Goal: Information Seeking & Learning: Learn about a topic

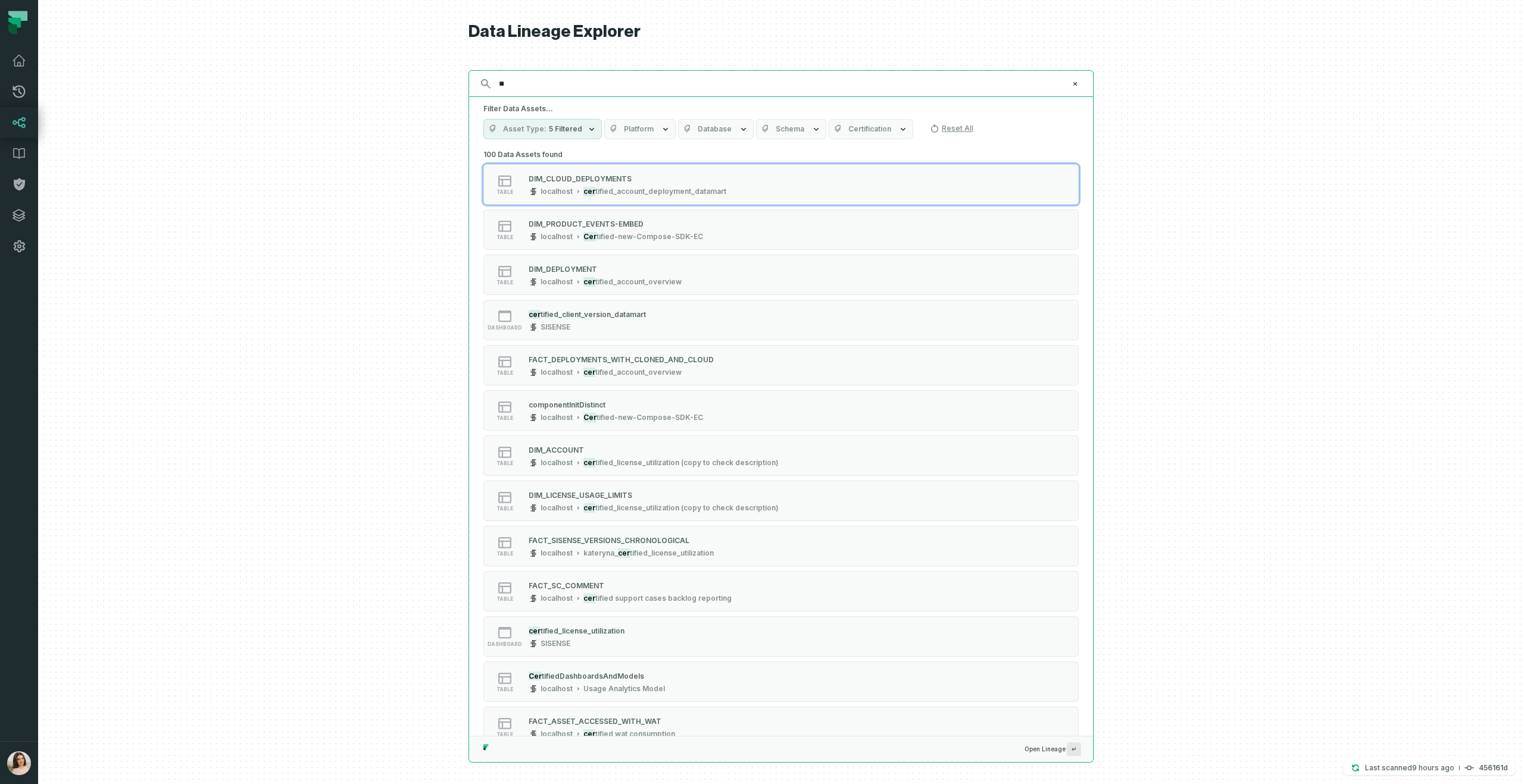
type input "*"
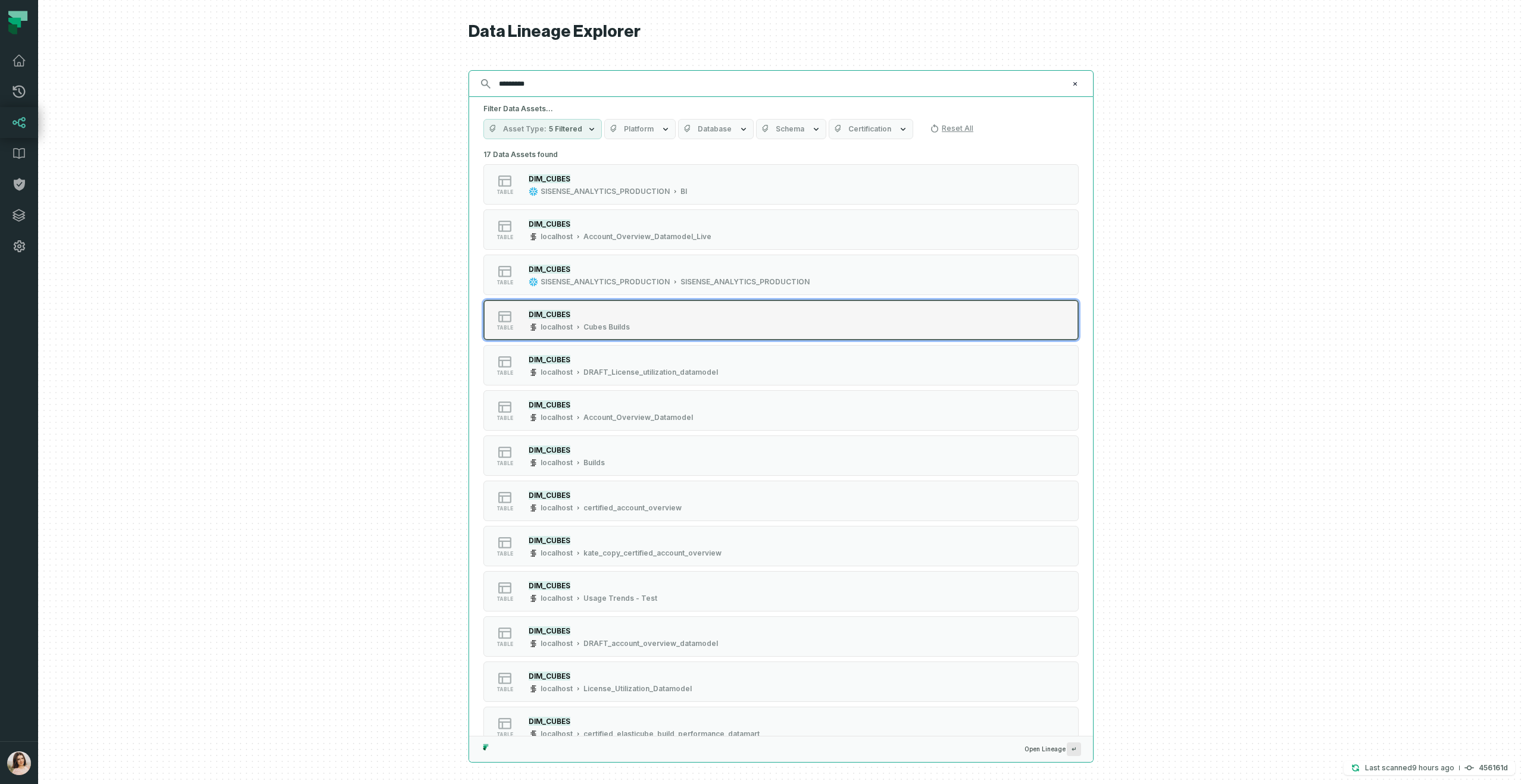
scroll to position [18, 0]
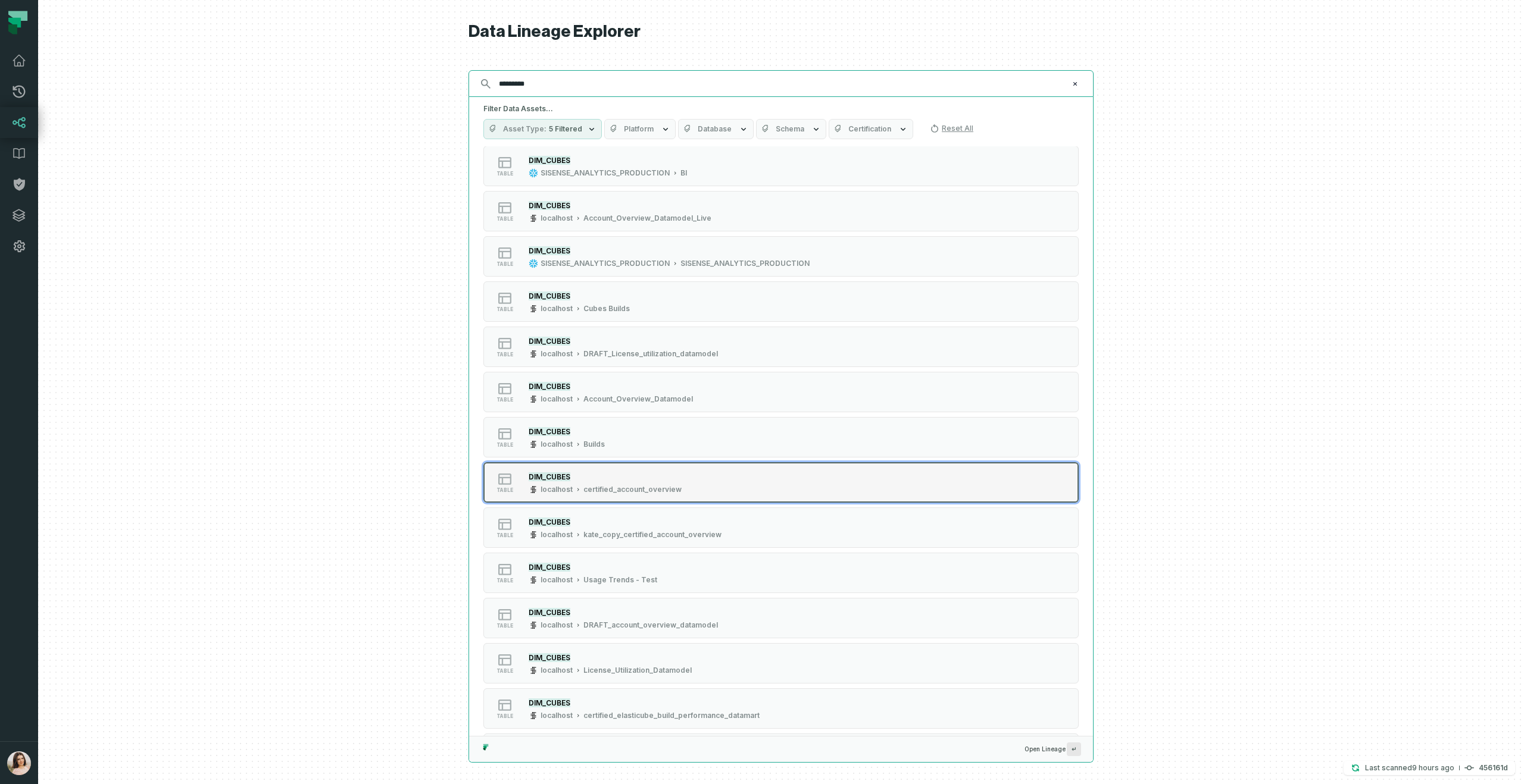
type input "*********"
click at [641, 485] on div "certified_account_overview" at bounding box center [632, 489] width 98 height 9
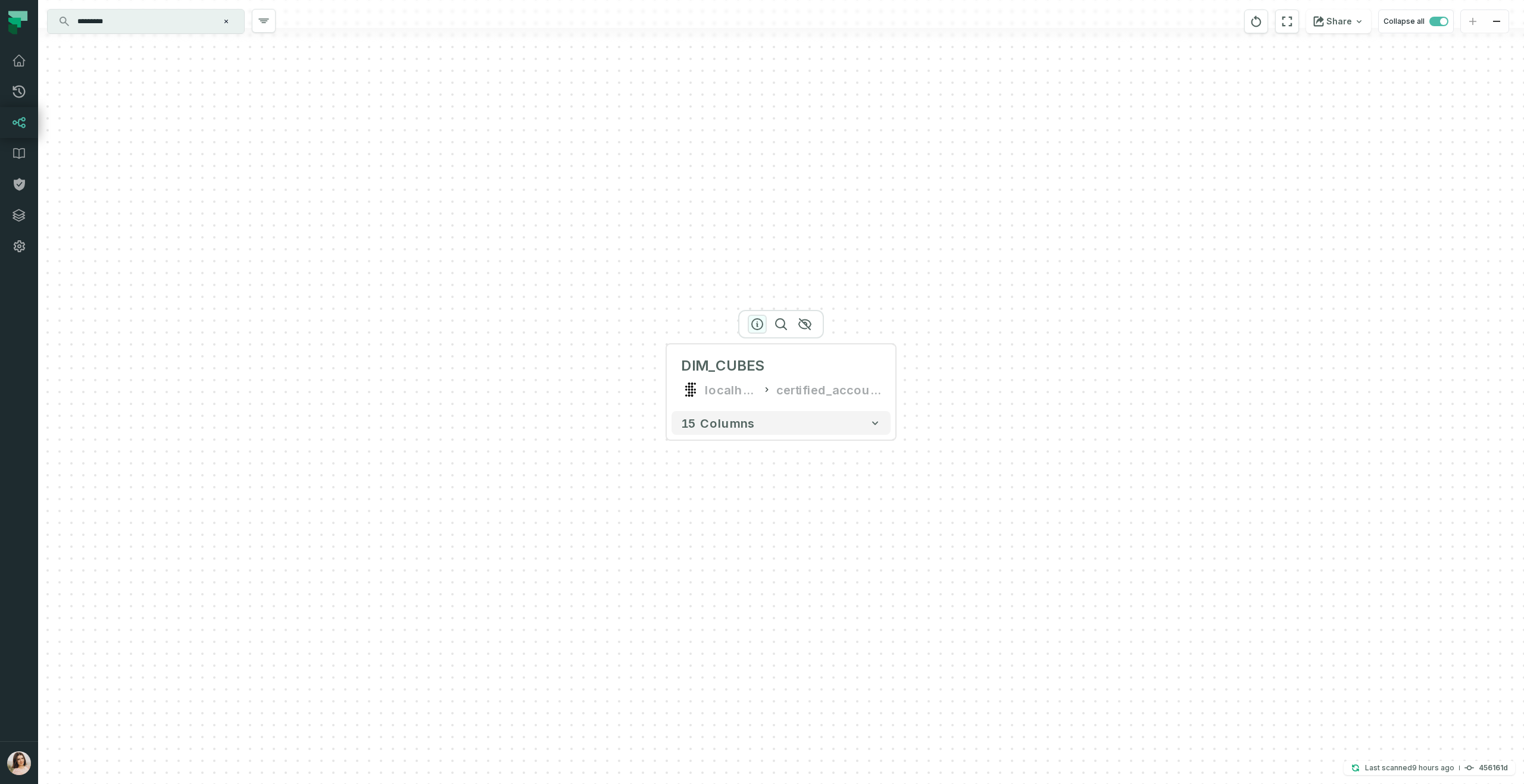
click at [751, 326] on icon "button" at bounding box center [757, 324] width 14 height 14
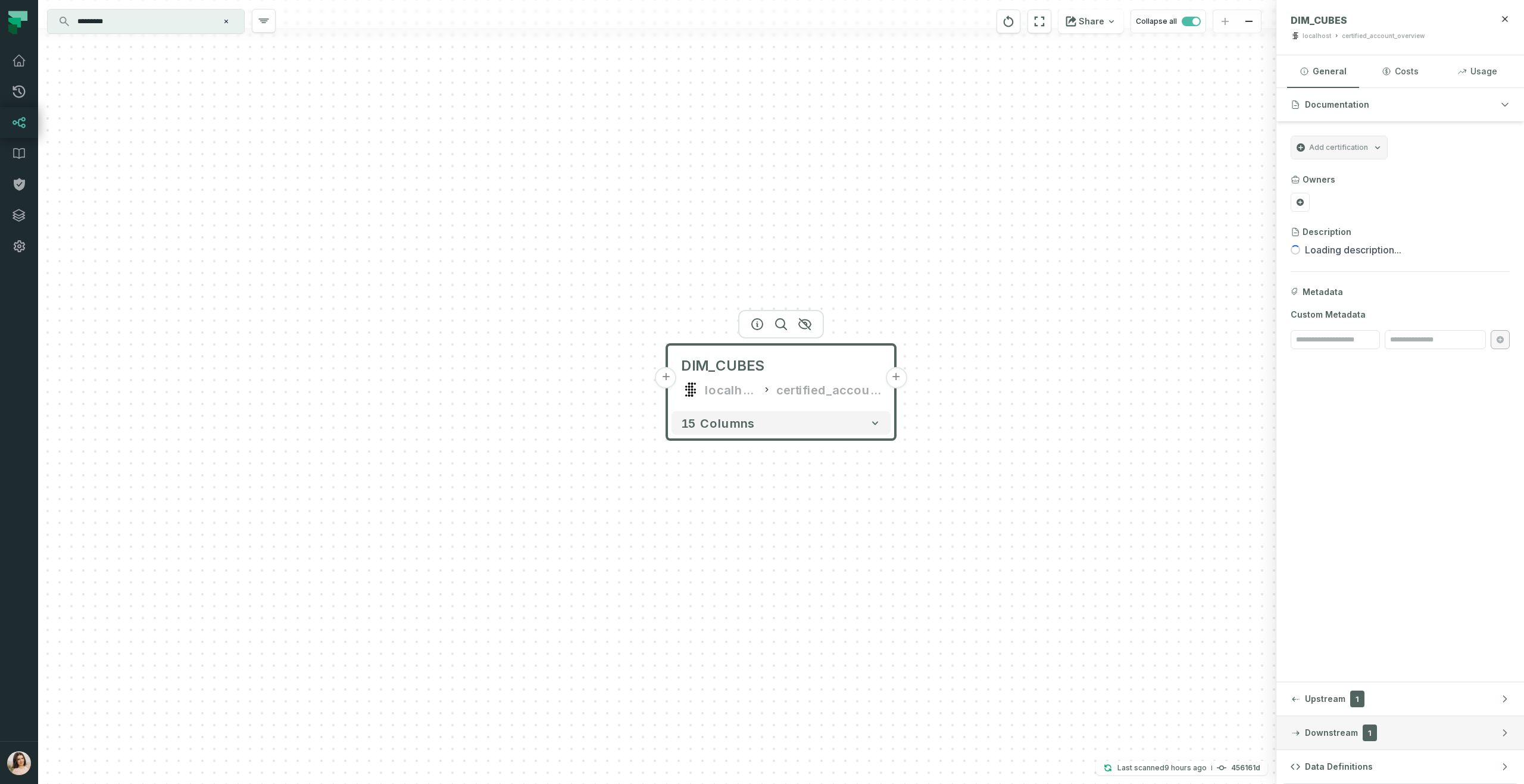
click at [1321, 729] on span "Downstream" at bounding box center [1332, 733] width 53 height 12
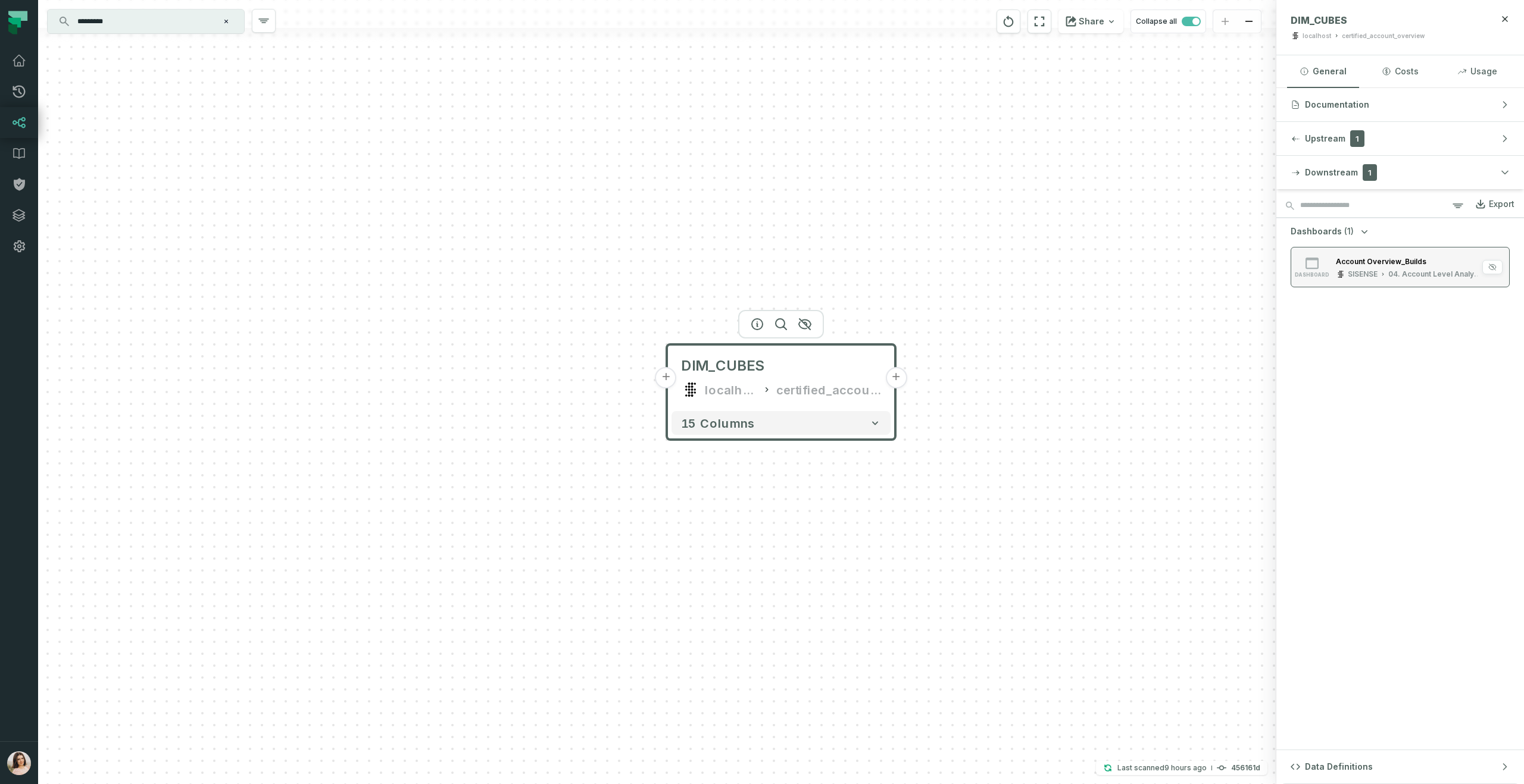
click at [1412, 278] on div "04. Account Level Analysis" at bounding box center [1435, 274] width 94 height 9
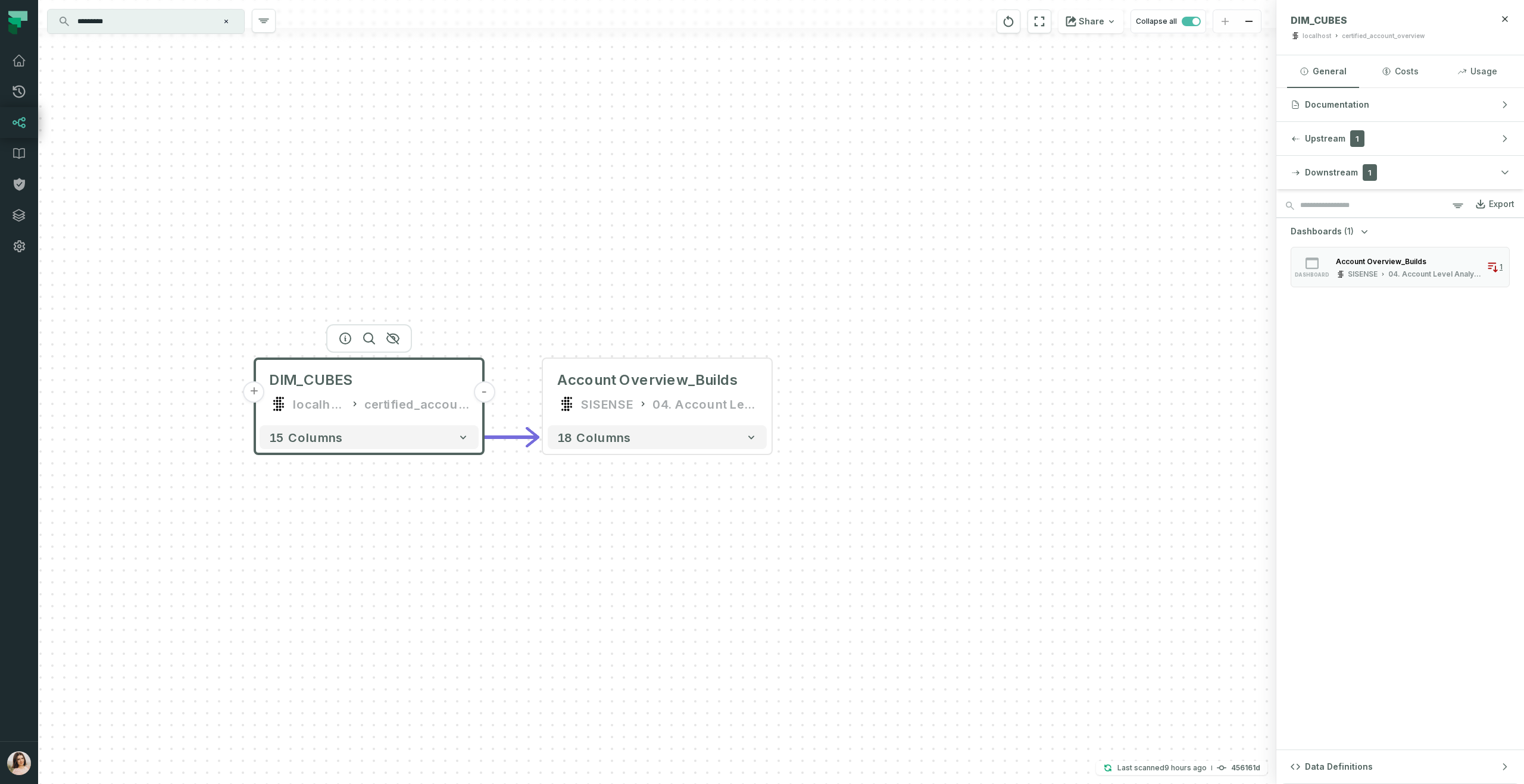
click at [166, 22] on input "*********" at bounding box center [145, 21] width 149 height 19
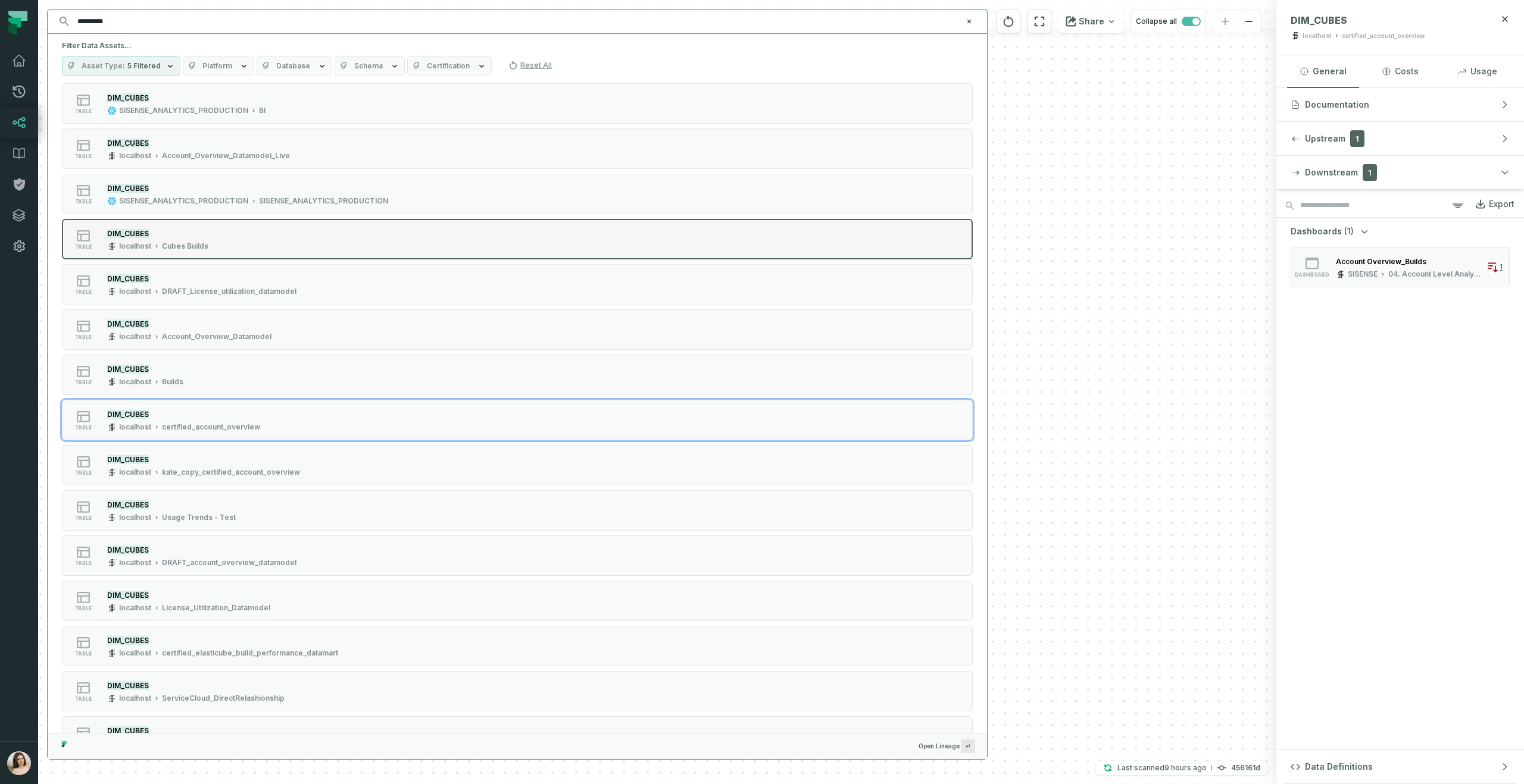
scroll to position [0, 0]
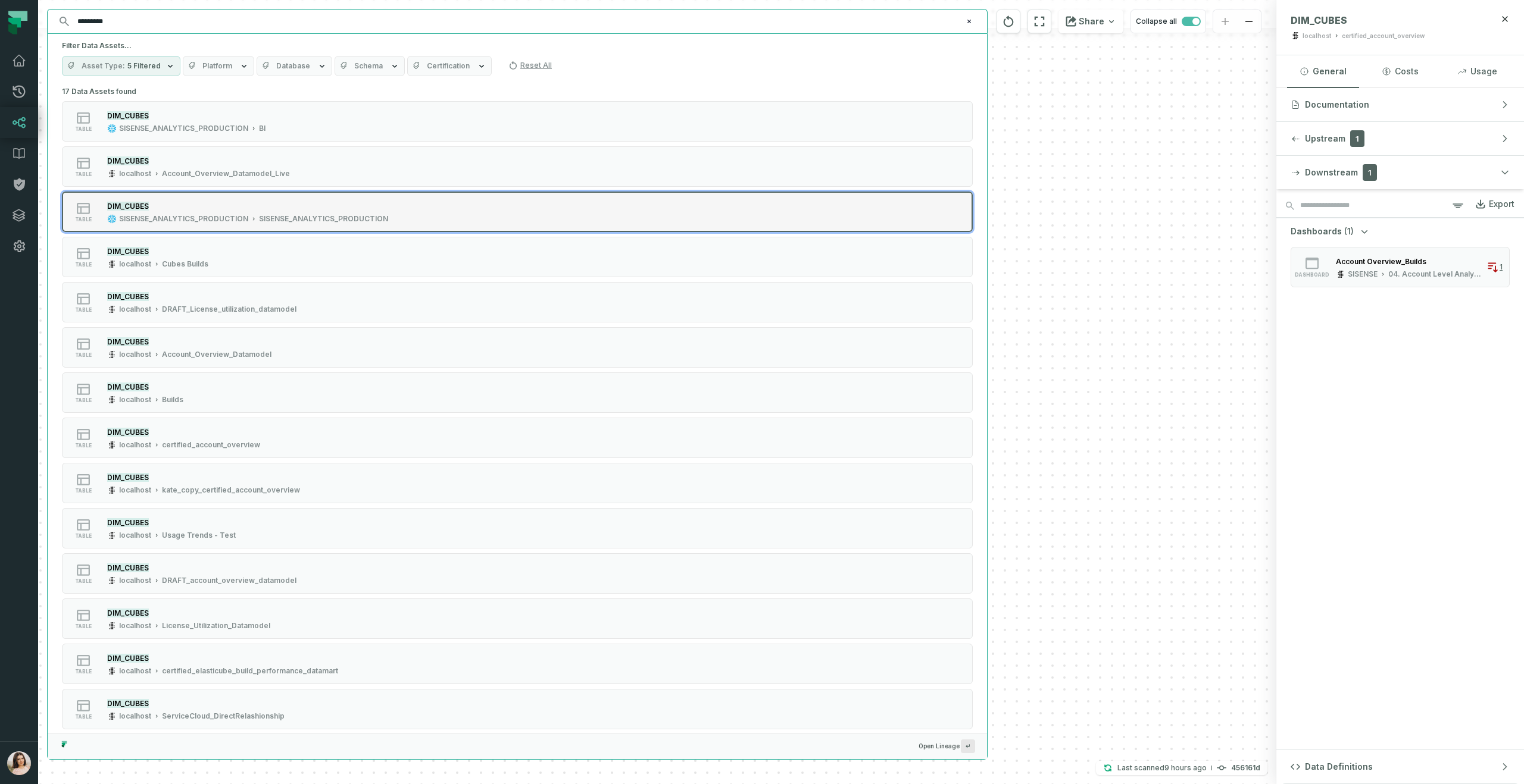
click at [330, 199] on button "table DIM_CUBES SISENSE_ANALYTICS_PRODUCTION SISENSE_ANALYTICS_PRODUCTION" at bounding box center [517, 212] width 911 height 41
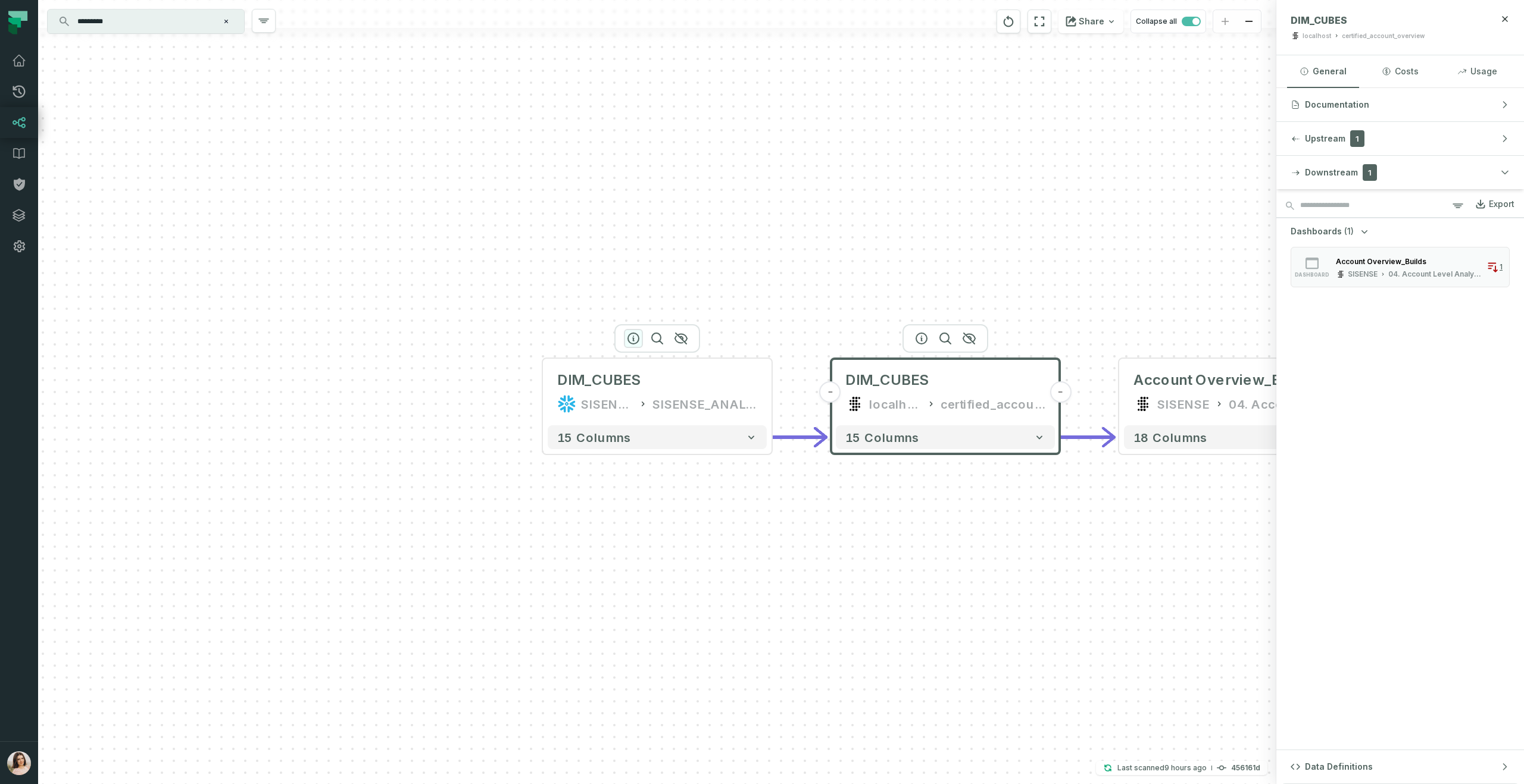
click at [640, 342] on icon "button" at bounding box center [633, 338] width 14 height 14
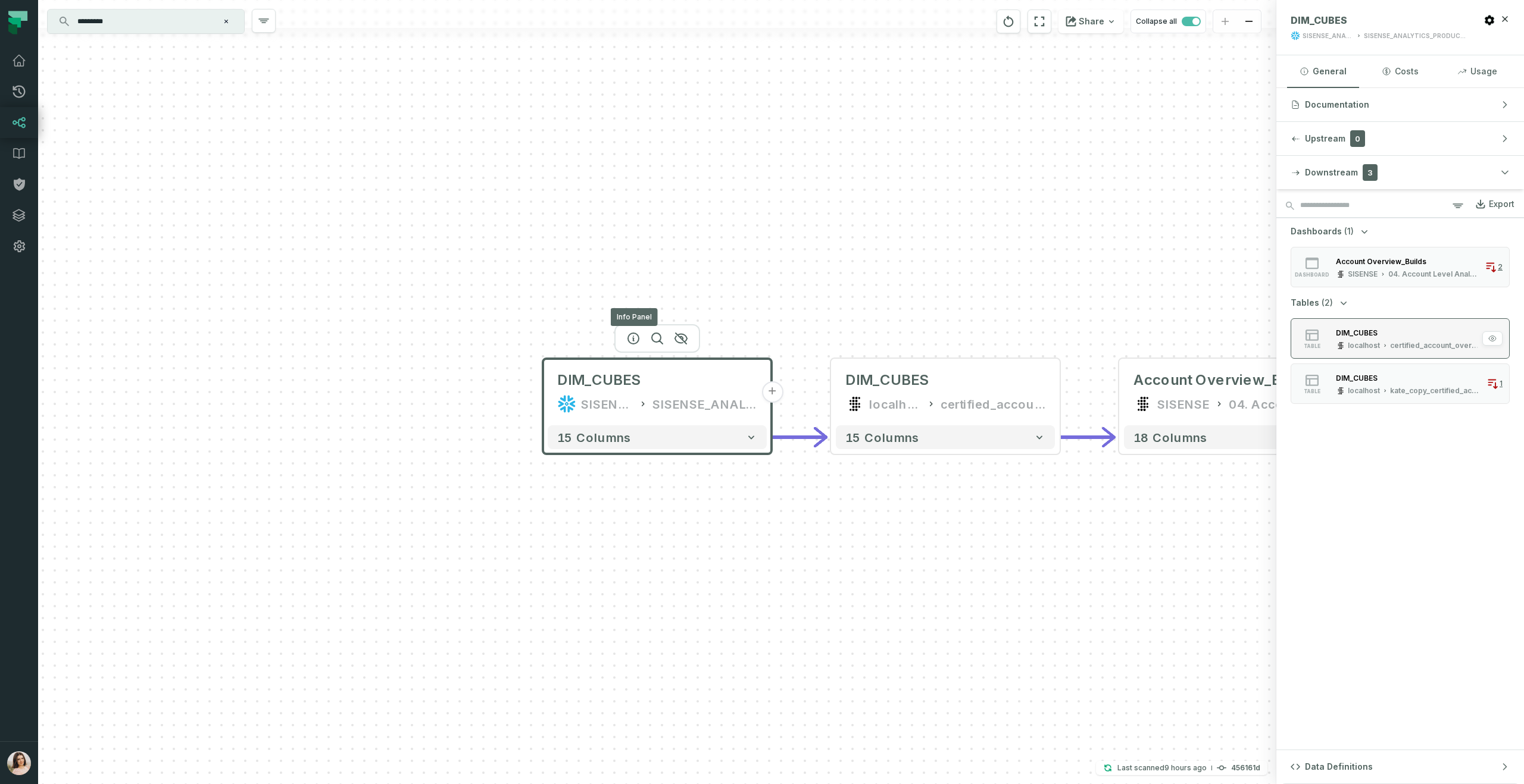
click at [1381, 333] on div "DIM_CUBES" at bounding box center [1409, 332] width 146 height 12
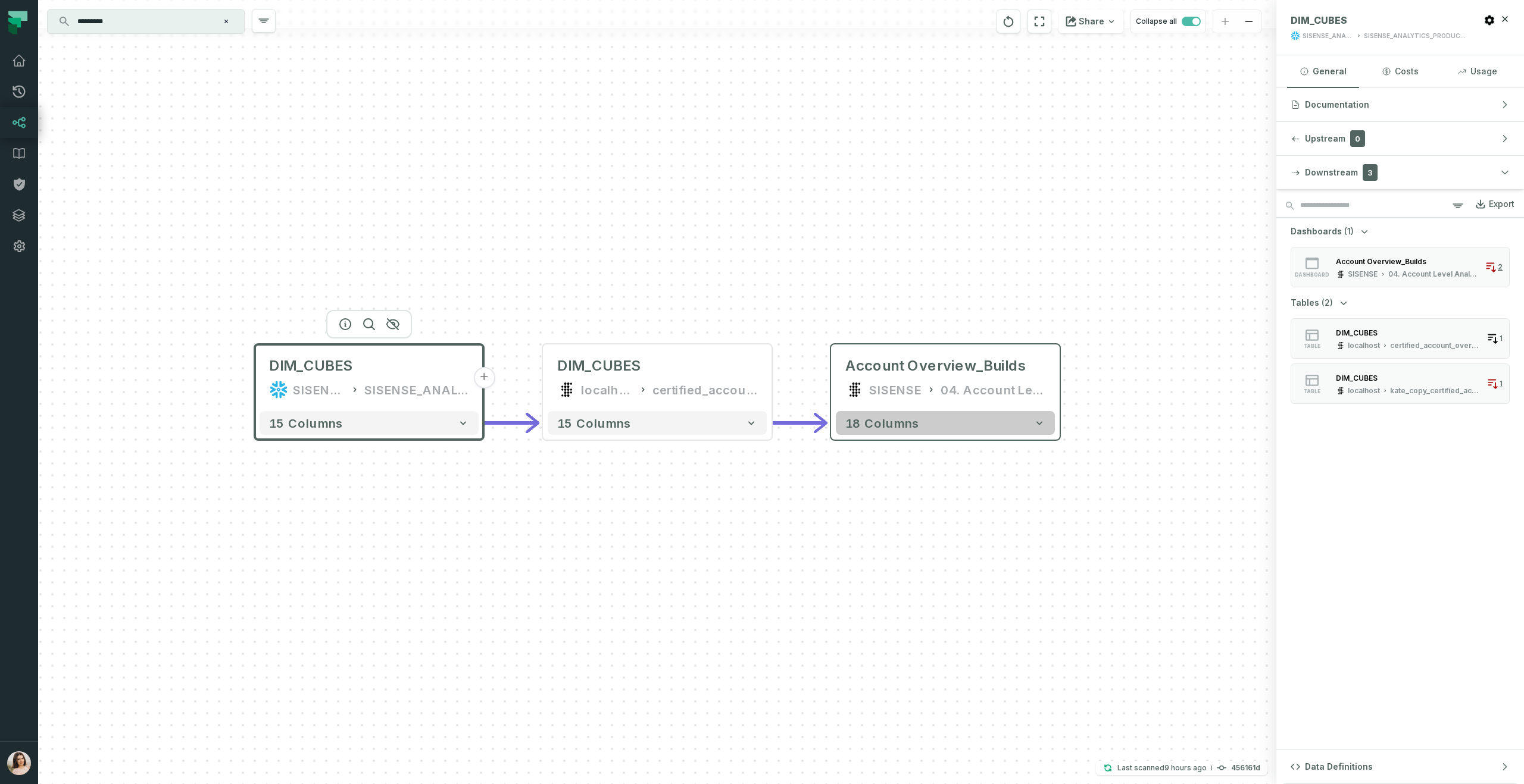
click at [963, 421] on button "18 columns" at bounding box center [945, 423] width 219 height 24
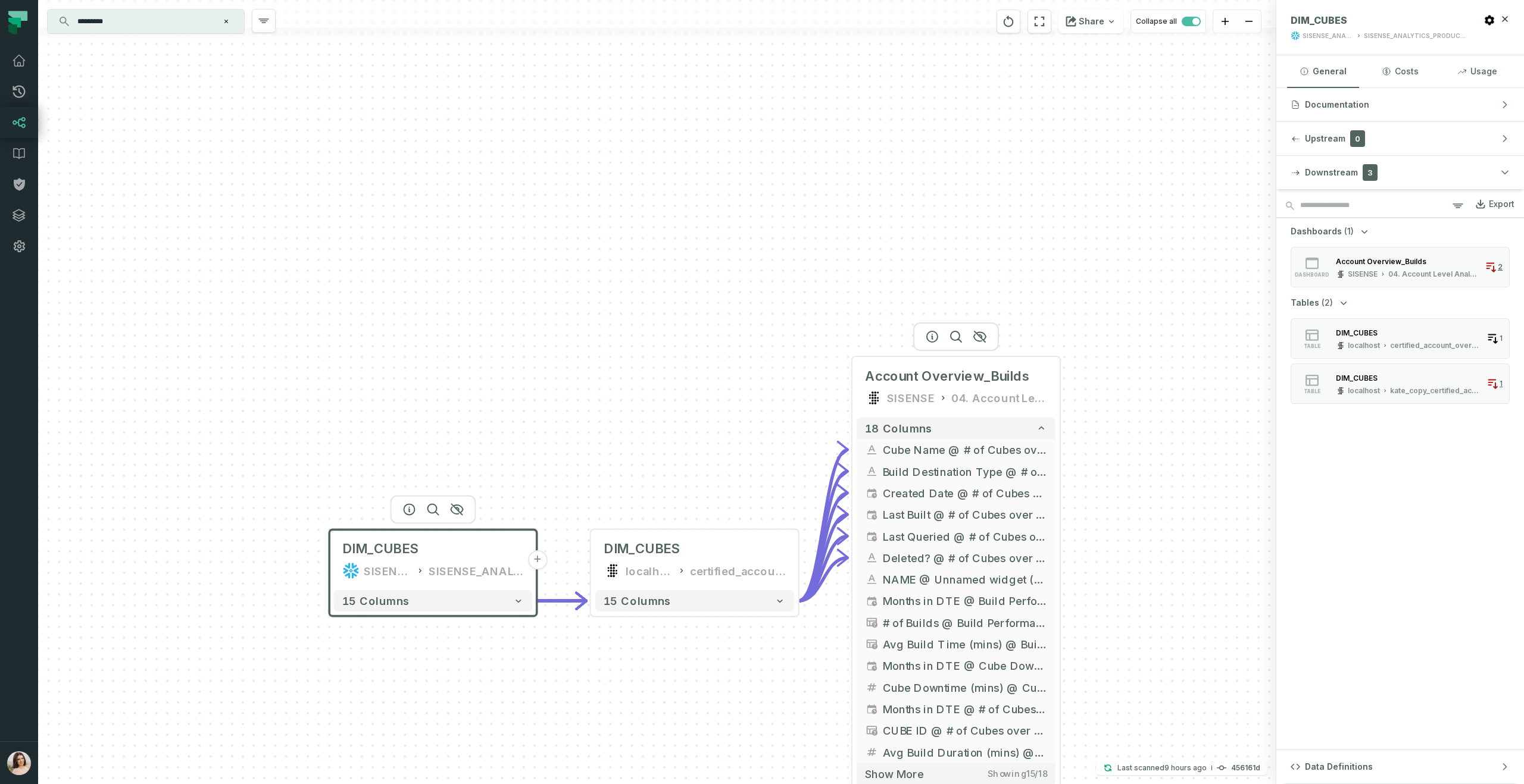
click at [937, 344] on div at bounding box center [956, 337] width 86 height 28
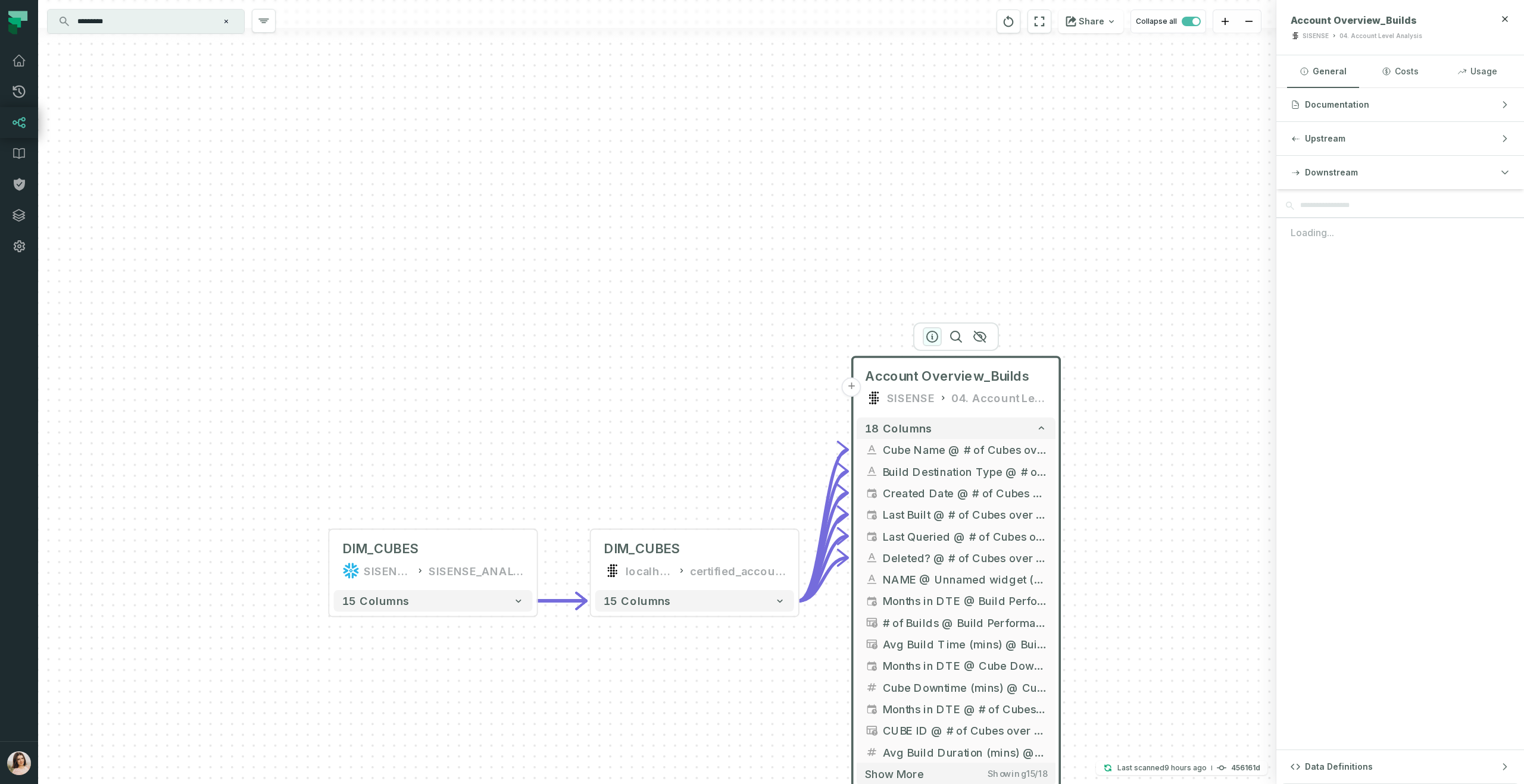
click at [935, 334] on icon "button" at bounding box center [932, 336] width 14 height 14
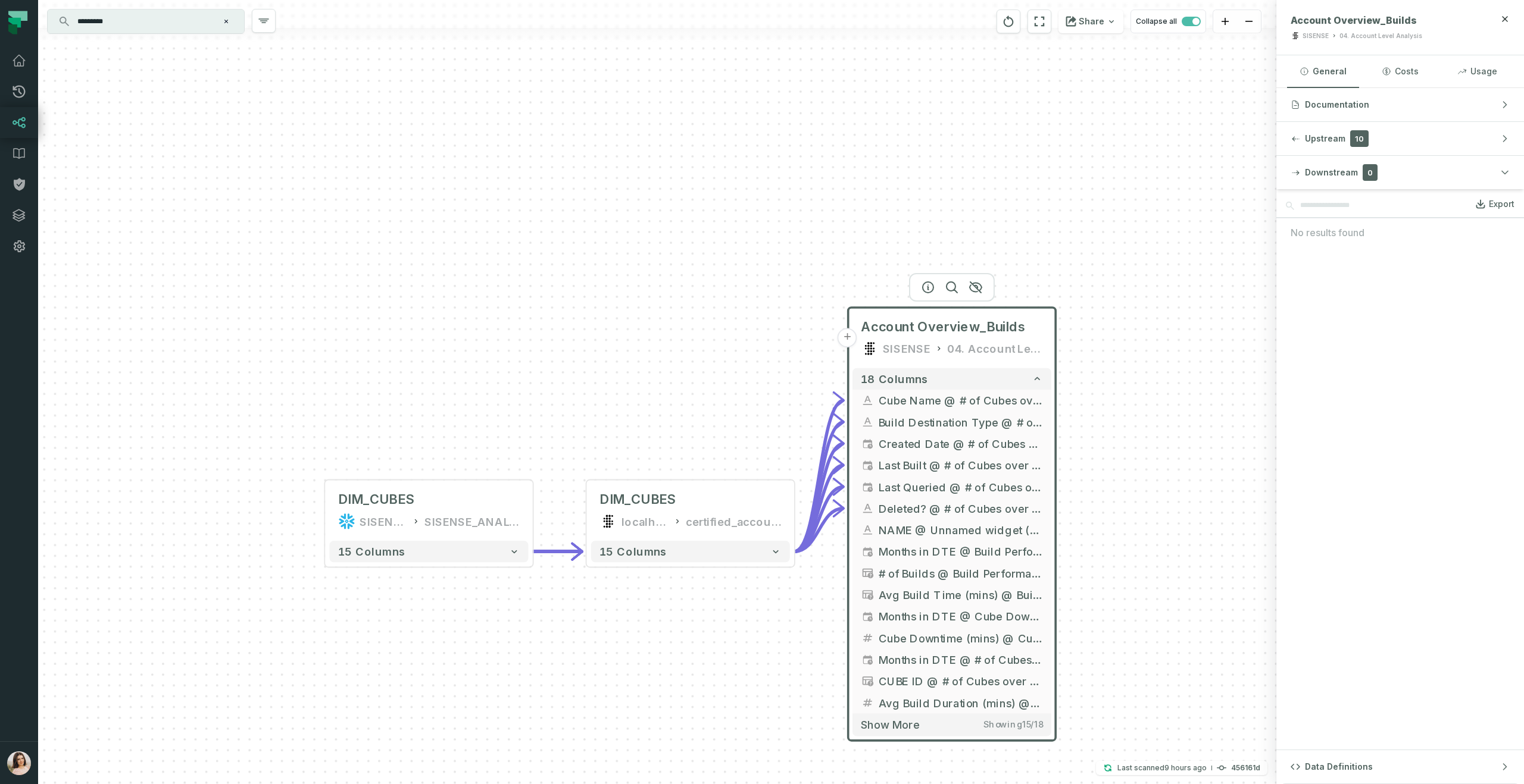
drag, startPoint x: 1136, startPoint y: 681, endPoint x: 1132, endPoint y: 631, distance: 50.2
click at [1132, 631] on div "- DIM_CUBES localhost certified_account_overview - 15 columns + Account Overvie…" at bounding box center [657, 392] width 1238 height 784
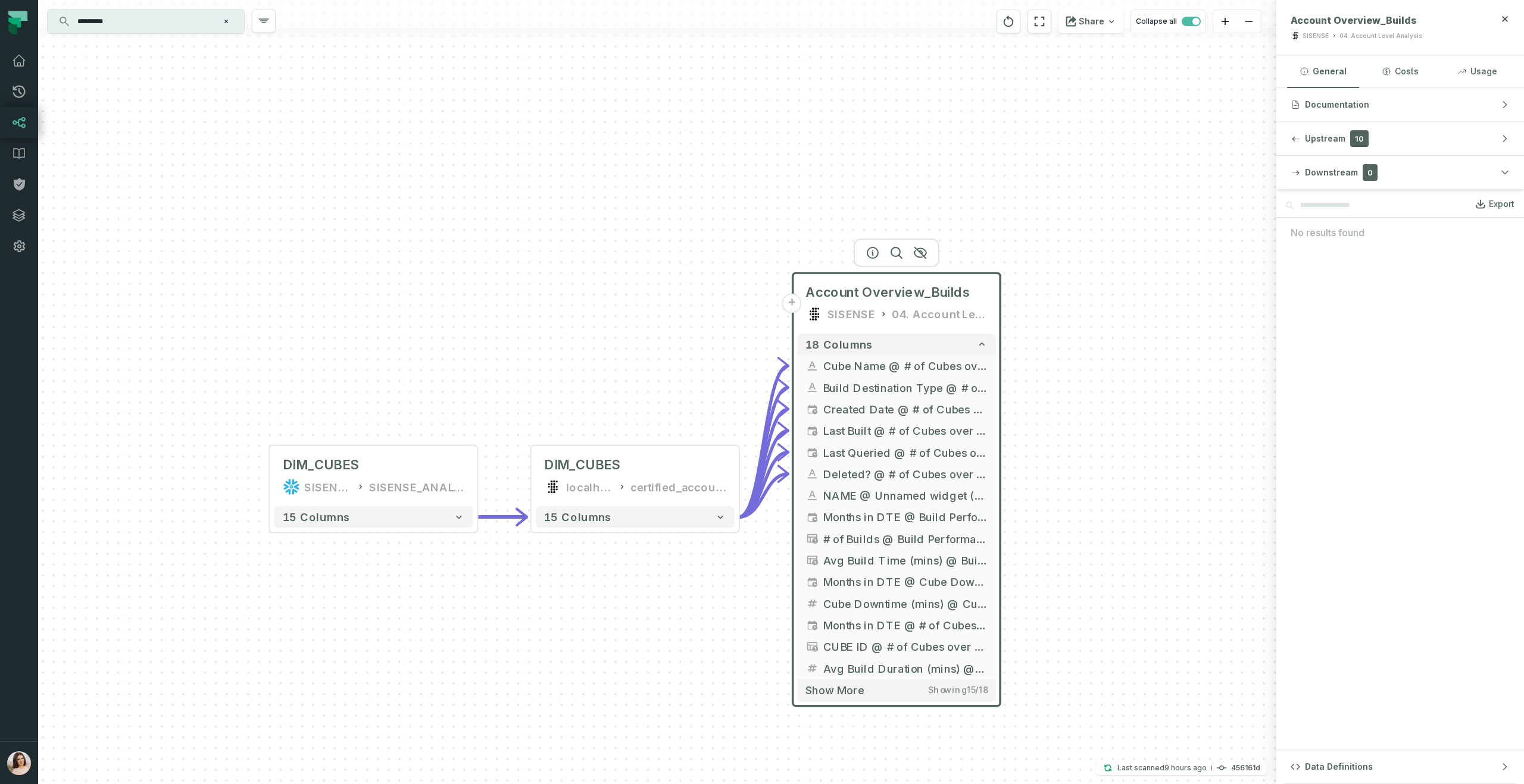
drag, startPoint x: 1053, startPoint y: 739, endPoint x: 993, endPoint y: 705, distance: 69.0
click at [993, 705] on div "18 columns - Cube Name @ # of Cubes over Time - Build Destination Type @ # of C…" at bounding box center [897, 517] width 207 height 377
